Goal: Register for event/course

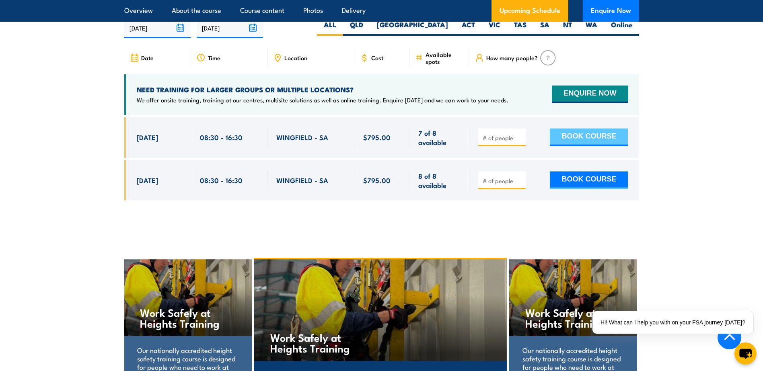
click at [585, 144] on button "BOOK COURSE" at bounding box center [588, 138] width 78 height 18
click at [520, 142] on input "1" at bounding box center [502, 138] width 40 height 8
type input "2"
click at [520, 142] on input "2" at bounding box center [502, 138] width 40 height 8
click at [583, 146] on button "BOOK COURSE" at bounding box center [588, 138] width 78 height 18
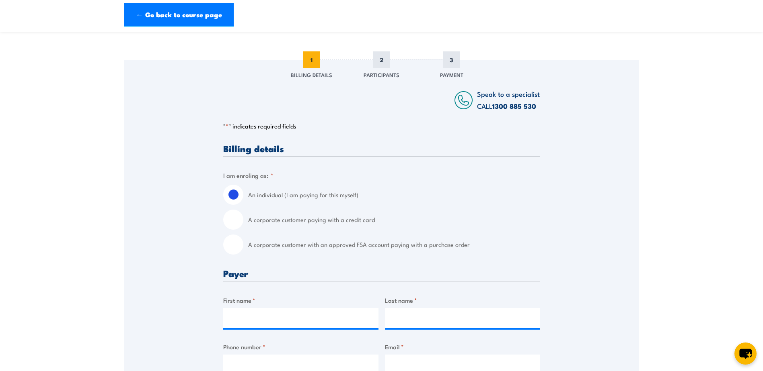
scroll to position [80, 0]
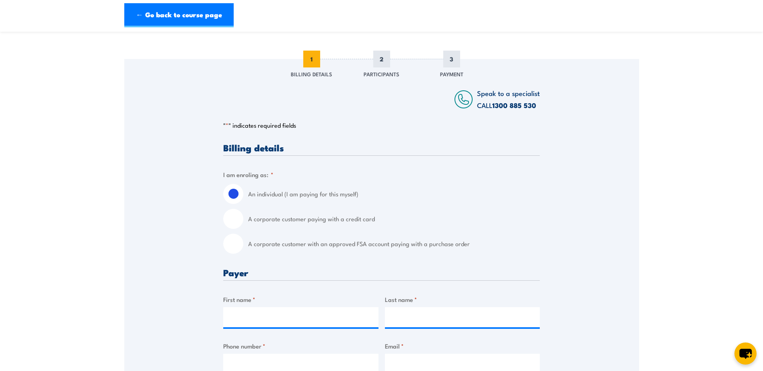
click at [234, 254] on input "A corporate customer with an approved FSA account paying with a purchase order" at bounding box center [233, 244] width 20 height 20
radio input "true"
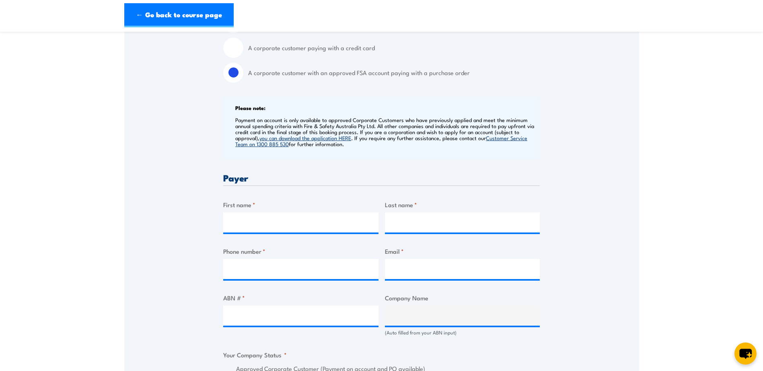
scroll to position [281, 0]
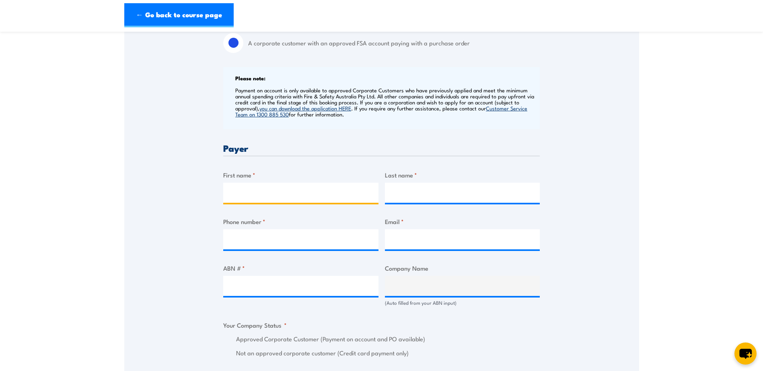
click at [301, 203] on input "First name *" at bounding box center [300, 193] width 155 height 20
type input "Adam"
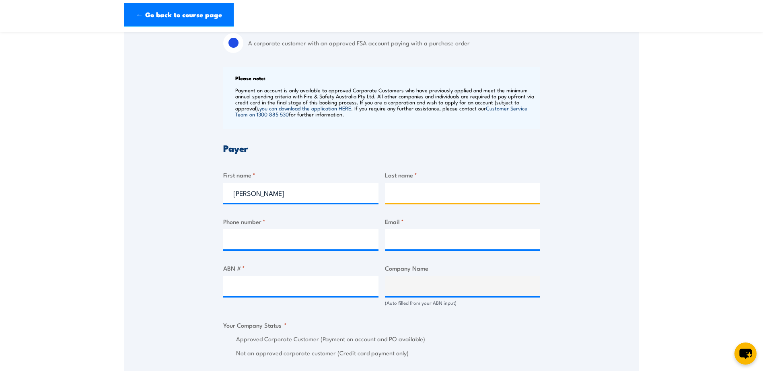
type input "Dixon"
type input "0387778017"
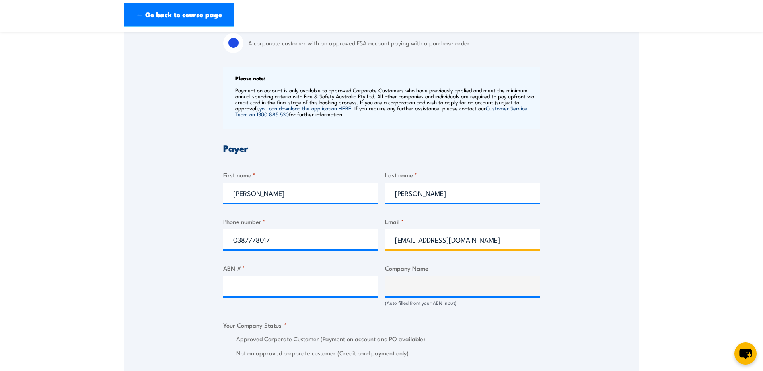
drag, startPoint x: 429, startPoint y: 247, endPoint x: 358, endPoint y: 247, distance: 70.7
type input "HR.Training@deconcorp.com.au"
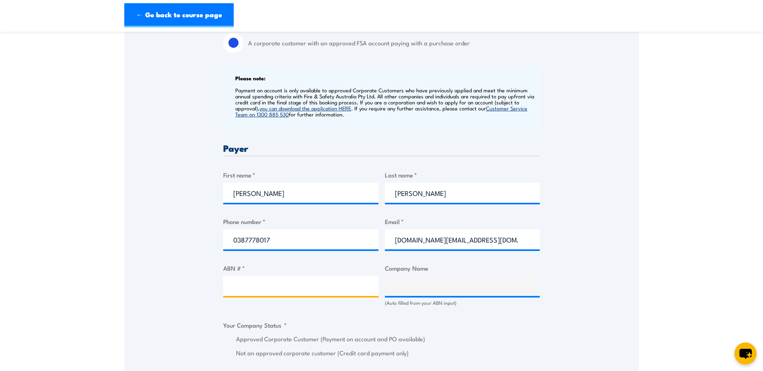
click at [320, 287] on input "ABN # *" at bounding box center [300, 286] width 155 height 20
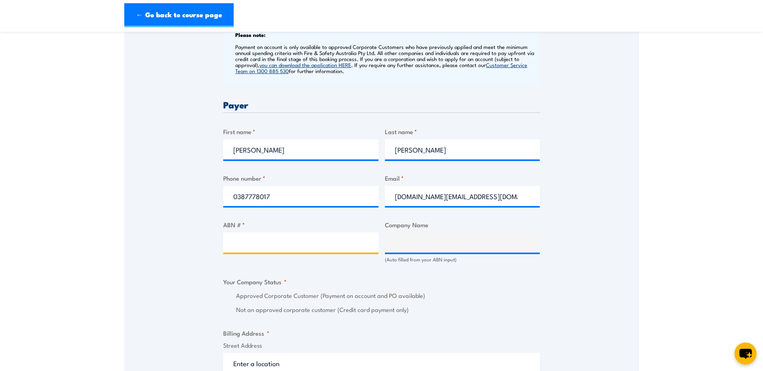
scroll to position [362, 0]
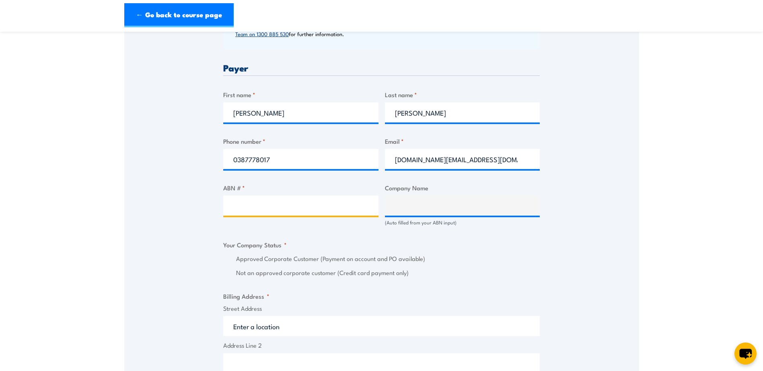
paste input "Turnkey Communication & Power Solutions Pty Ltd"
drag, startPoint x: 371, startPoint y: 214, endPoint x: 133, endPoint y: 202, distance: 238.3
click at [133, 202] on div "Speak to a specialist CALL 1300 885 530 CALL 1300 885 530 " * " indicates requi…" at bounding box center [381, 268] width 515 height 980
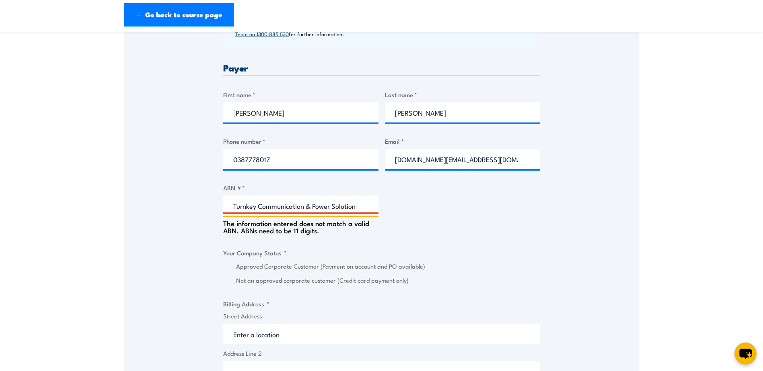
click at [364, 213] on input "Turnkey Communication & Power Solutions Pty Ltd" at bounding box center [300, 206] width 155 height 20
drag, startPoint x: 364, startPoint y: 213, endPoint x: 142, endPoint y: 204, distance: 222.1
click at [142, 204] on div "Speak to a specialist CALL 1300 885 530 CALL 1300 885 530 " * " indicates requi…" at bounding box center [381, 272] width 515 height 988
paste input "84 124 194 618"
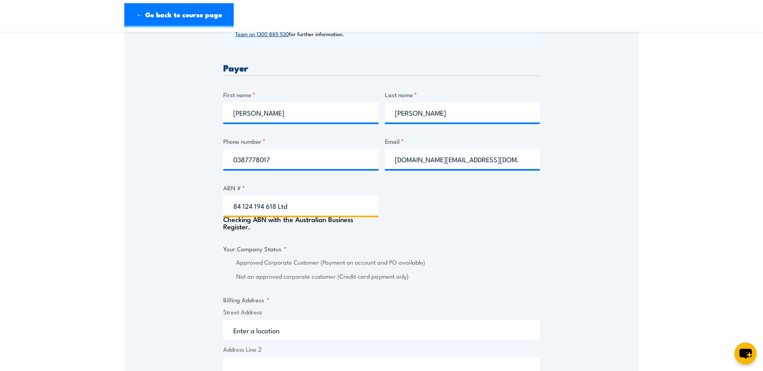
type input "84 124 194 618Ltd"
type input "TURNKEY COMMUNICATION & POWER SOLUTIONS PTY LTD"
radio input "true"
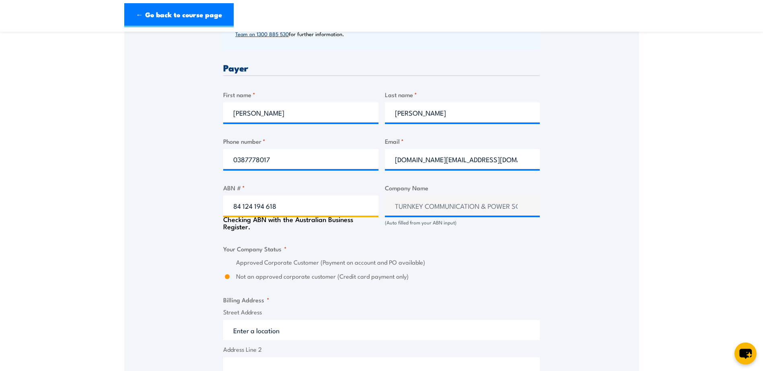
type input "84 124 194 618"
click at [458, 247] on div "Billing details I am enroling as: * An individual (I am paying for this myself)…" at bounding box center [381, 310] width 316 height 896
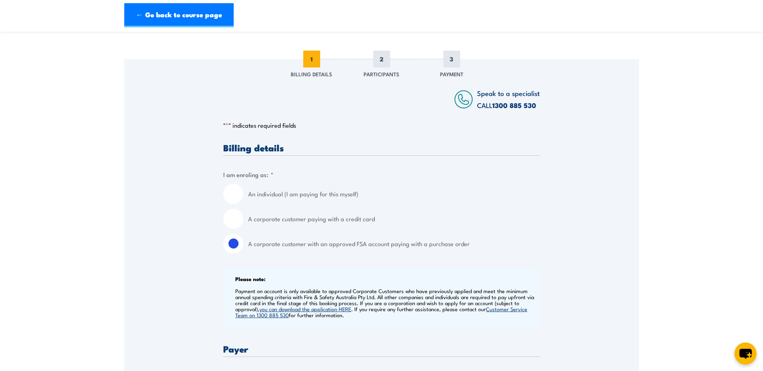
scroll to position [161, 0]
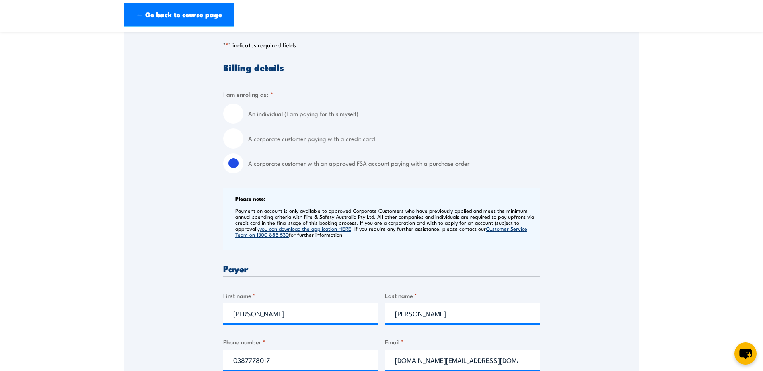
click at [342, 232] on link "you can download the application HERE" at bounding box center [305, 228] width 92 height 7
